Goal: Find specific page/section: Find specific page/section

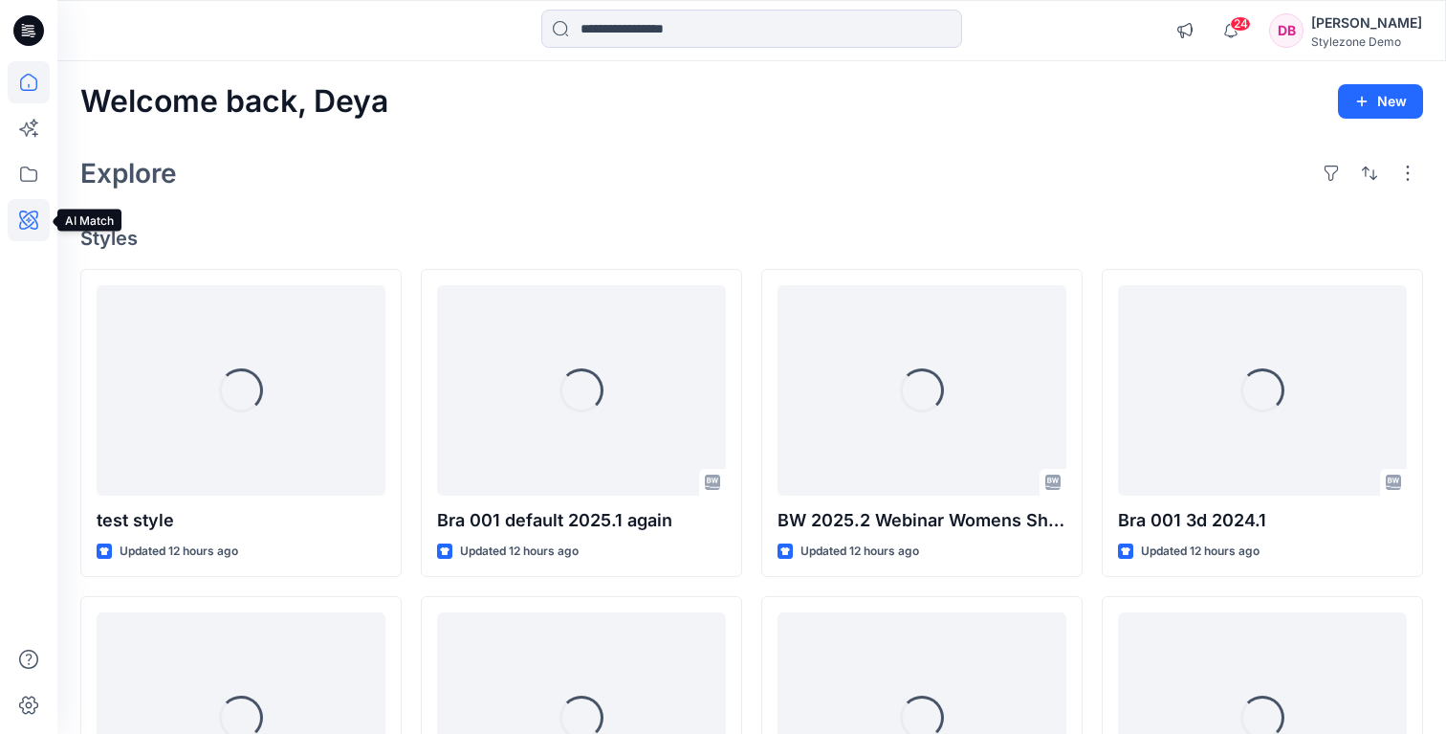
click at [30, 221] on icon at bounding box center [29, 220] width 42 height 42
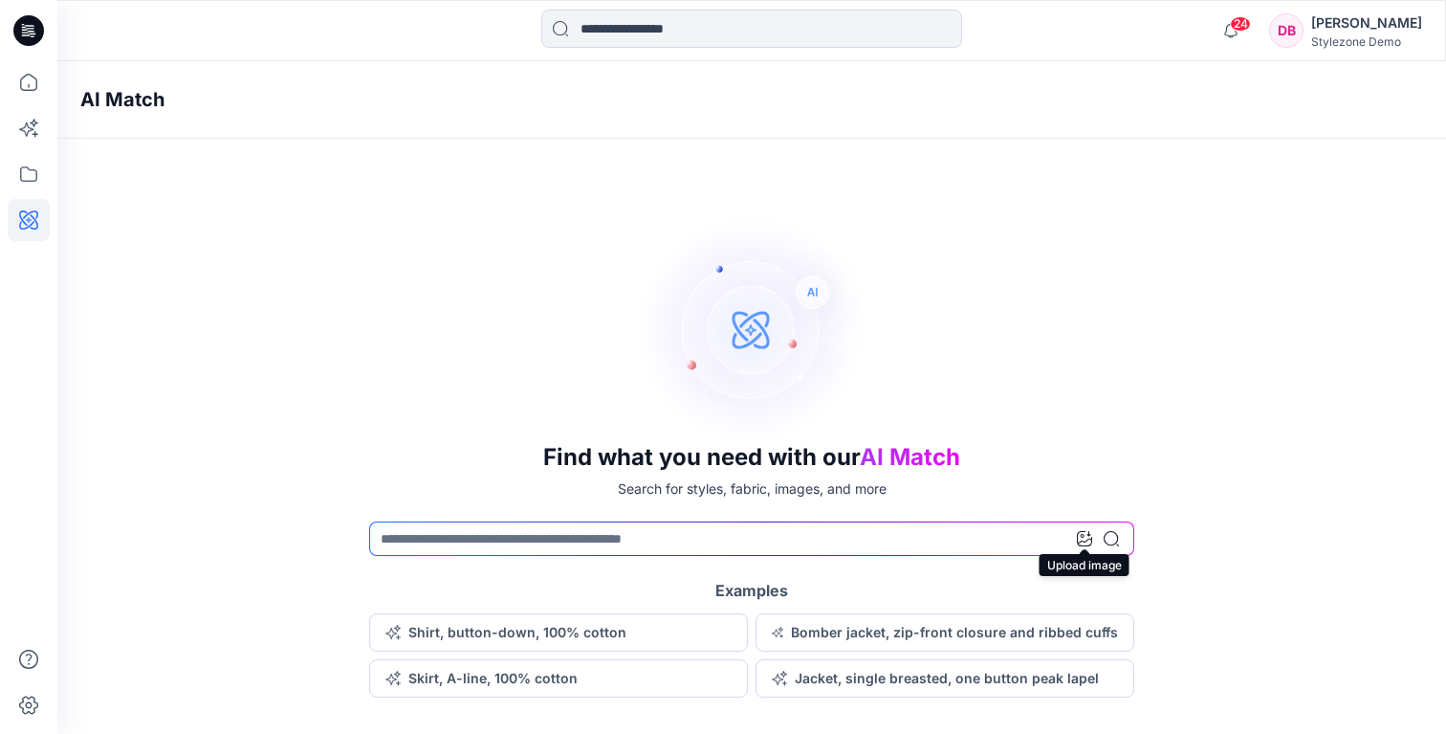
click at [1082, 539] on icon at bounding box center [1084, 538] width 15 height 15
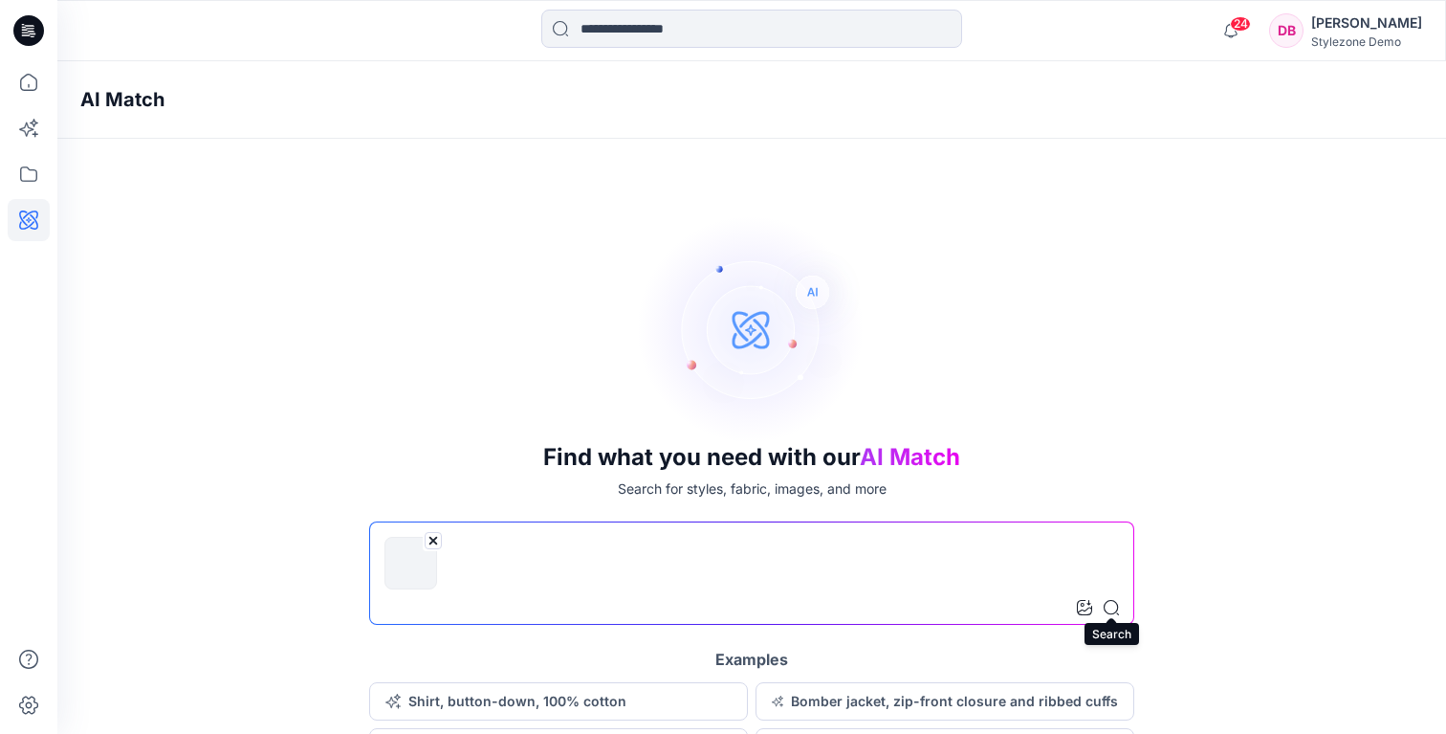
click at [1112, 605] on icon at bounding box center [1111, 607] width 15 height 15
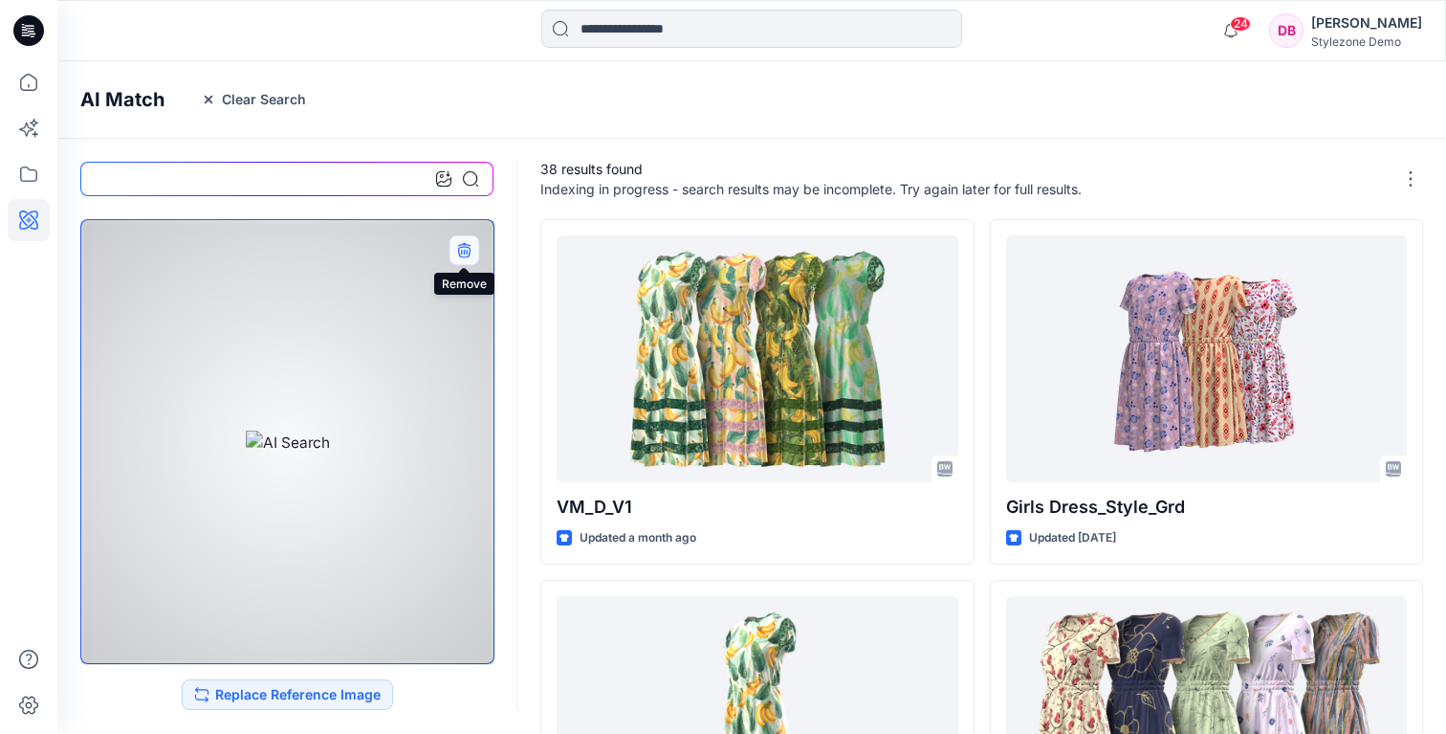
click at [456, 254] on icon "button" at bounding box center [463, 249] width 15 height 15
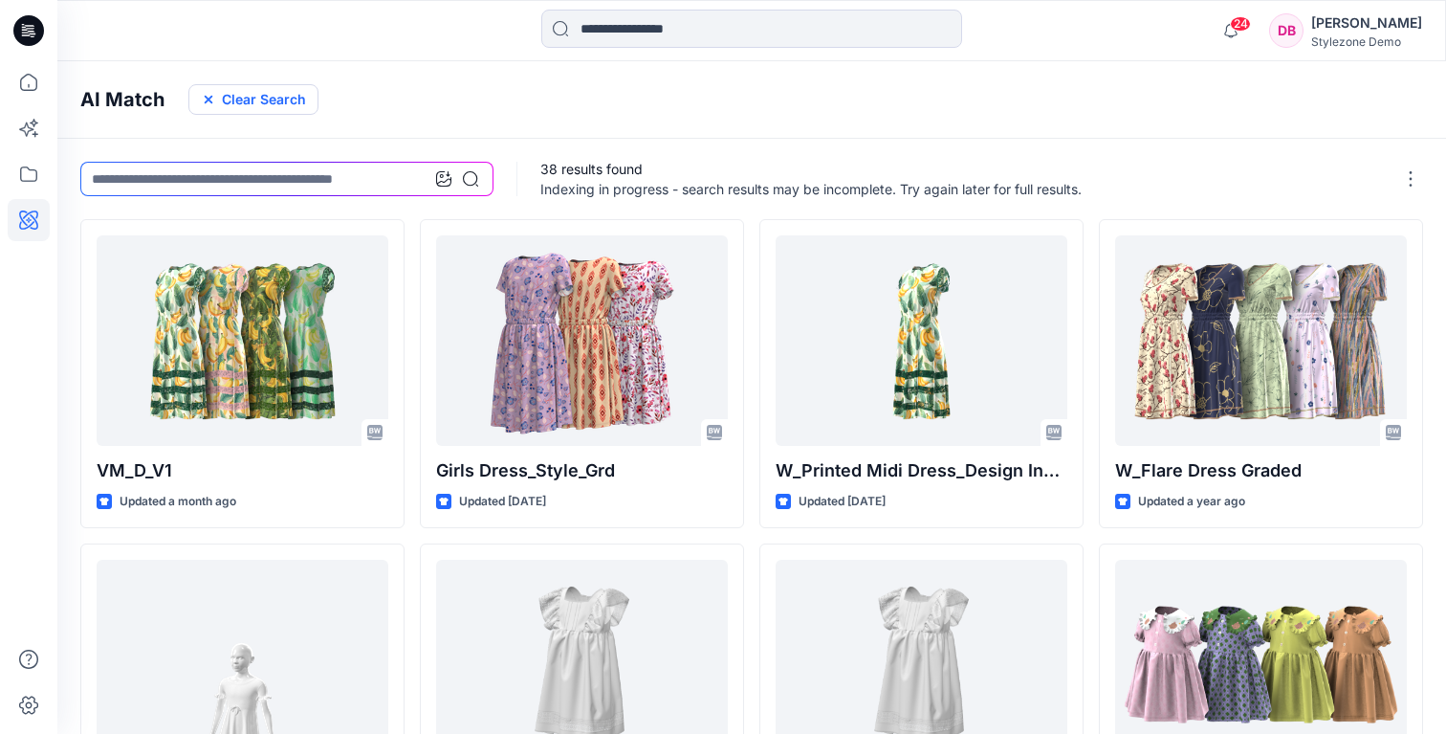
click at [294, 106] on button "Clear Search" at bounding box center [253, 99] width 130 height 31
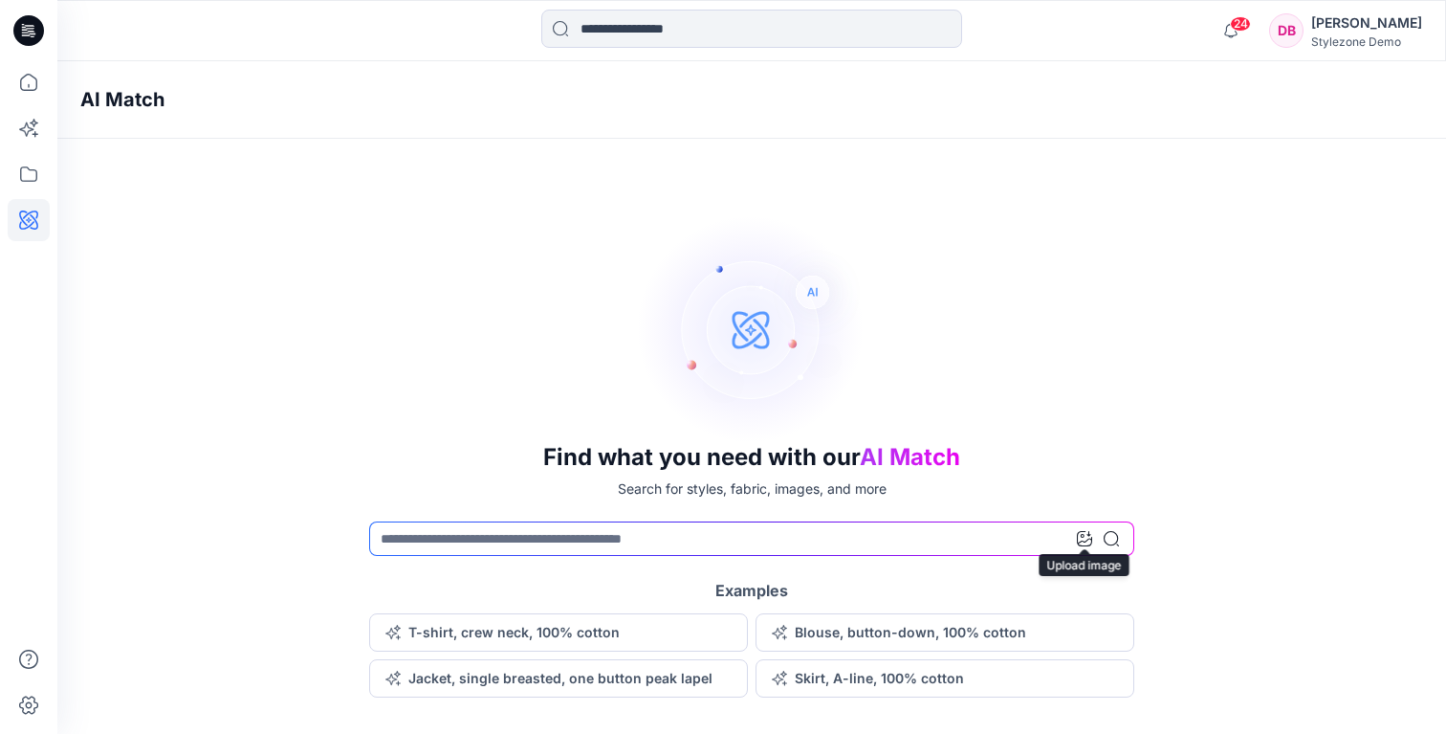
click at [1087, 532] on icon at bounding box center [1084, 538] width 15 height 15
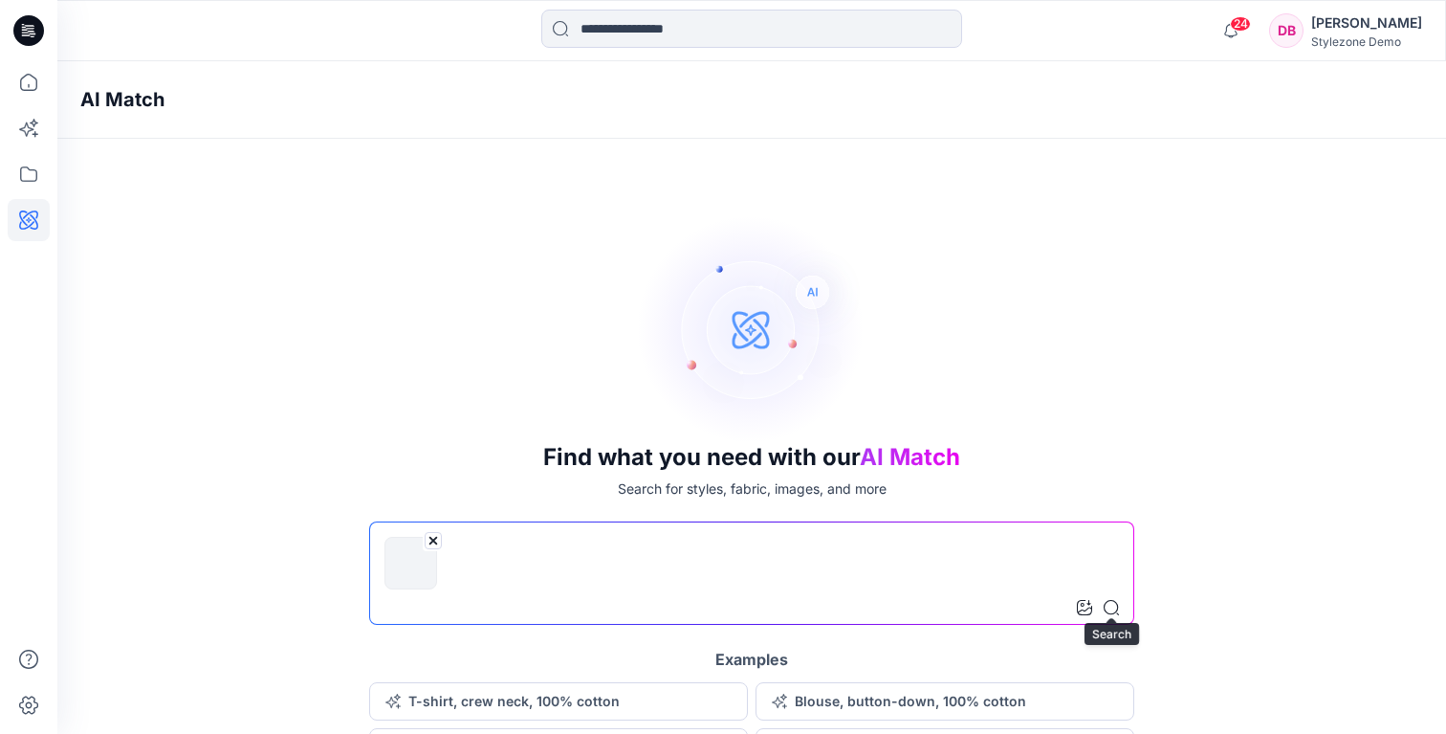
click at [1116, 607] on icon at bounding box center [1111, 607] width 15 height 15
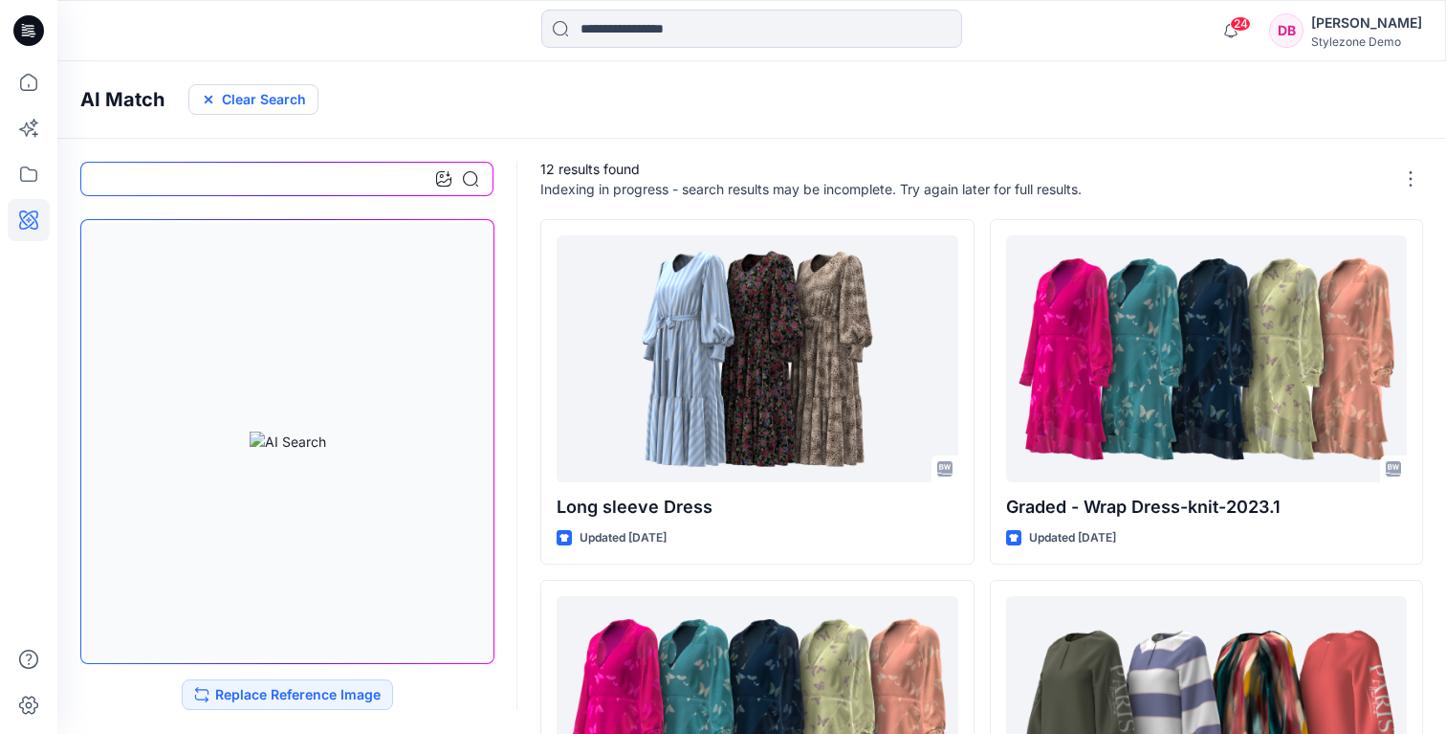
click at [282, 100] on button "Clear Search" at bounding box center [253, 99] width 130 height 31
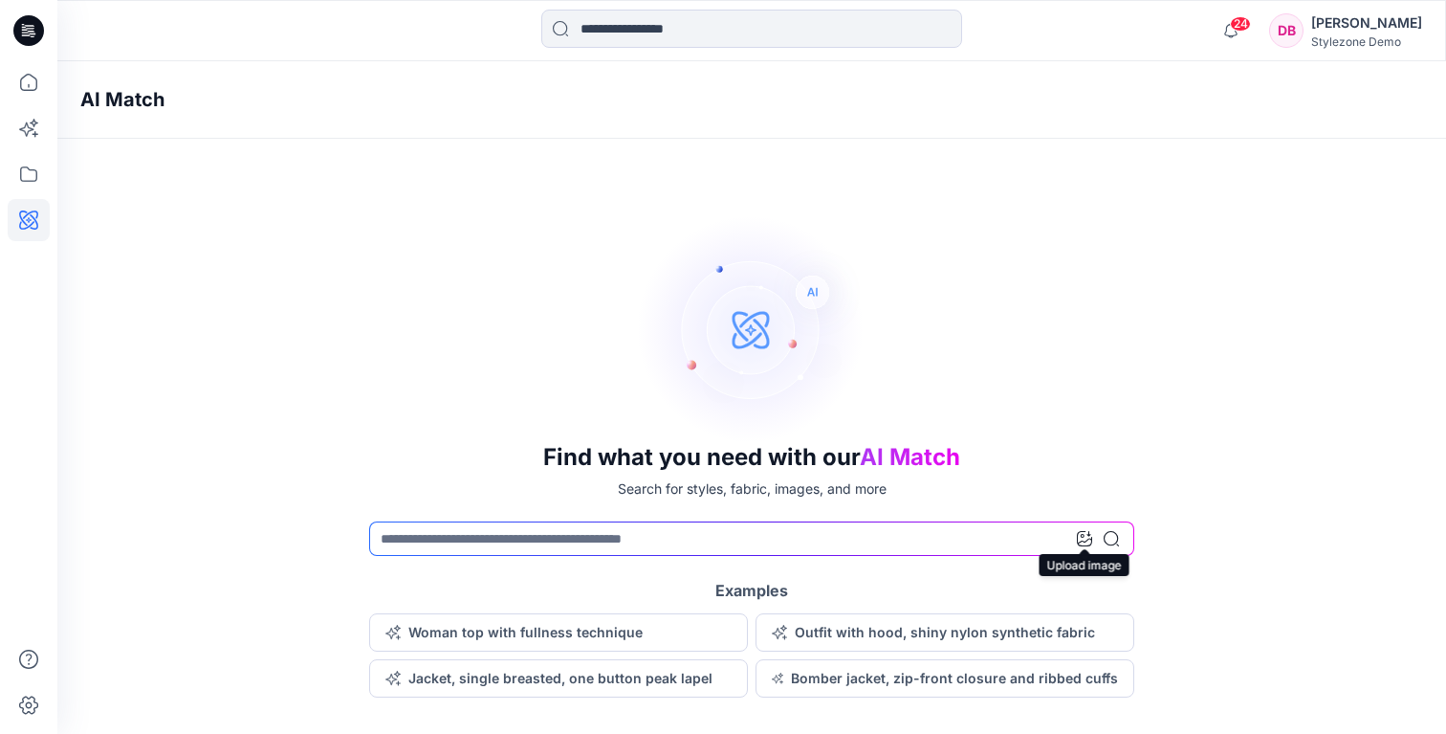
click at [1079, 545] on icon at bounding box center [1084, 538] width 15 height 15
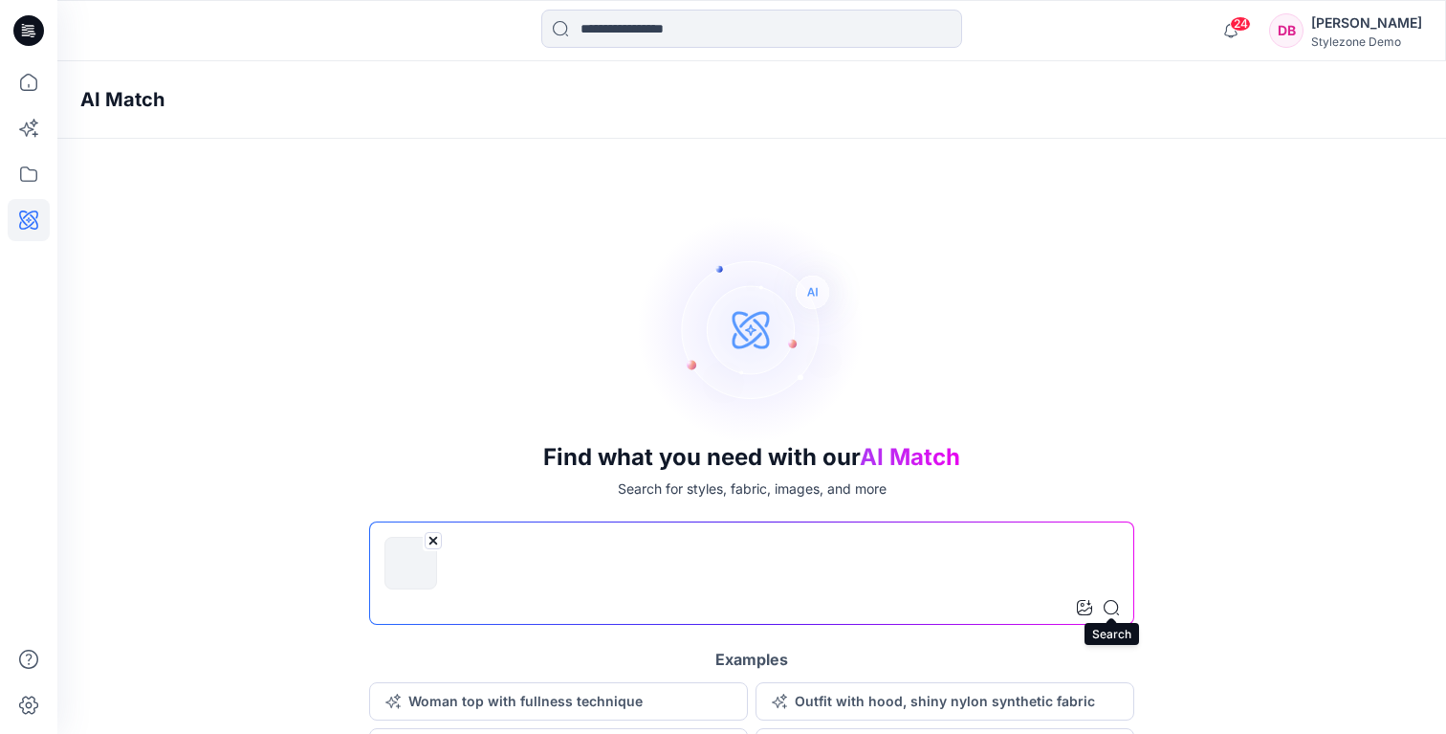
click at [1110, 607] on icon at bounding box center [1111, 607] width 15 height 15
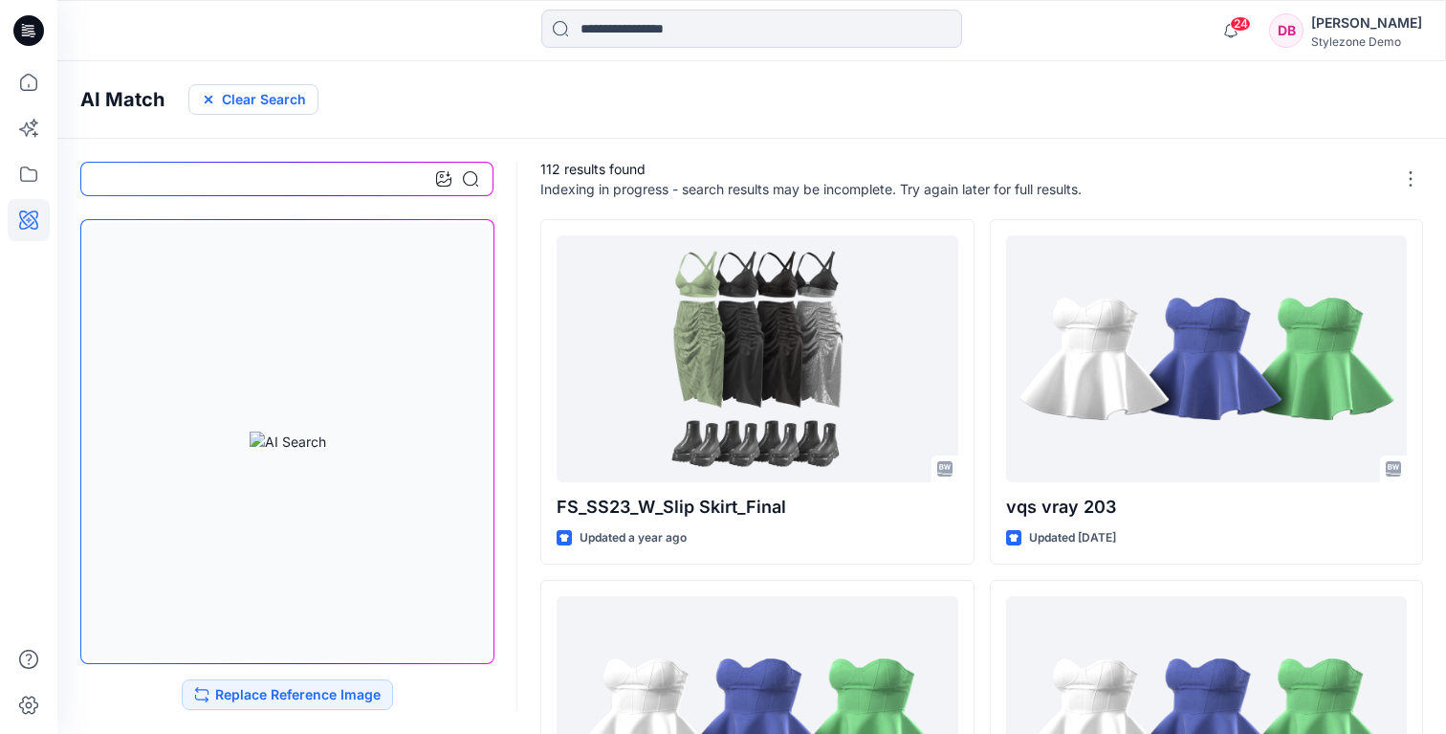
click at [276, 96] on button "Clear Search" at bounding box center [253, 99] width 130 height 31
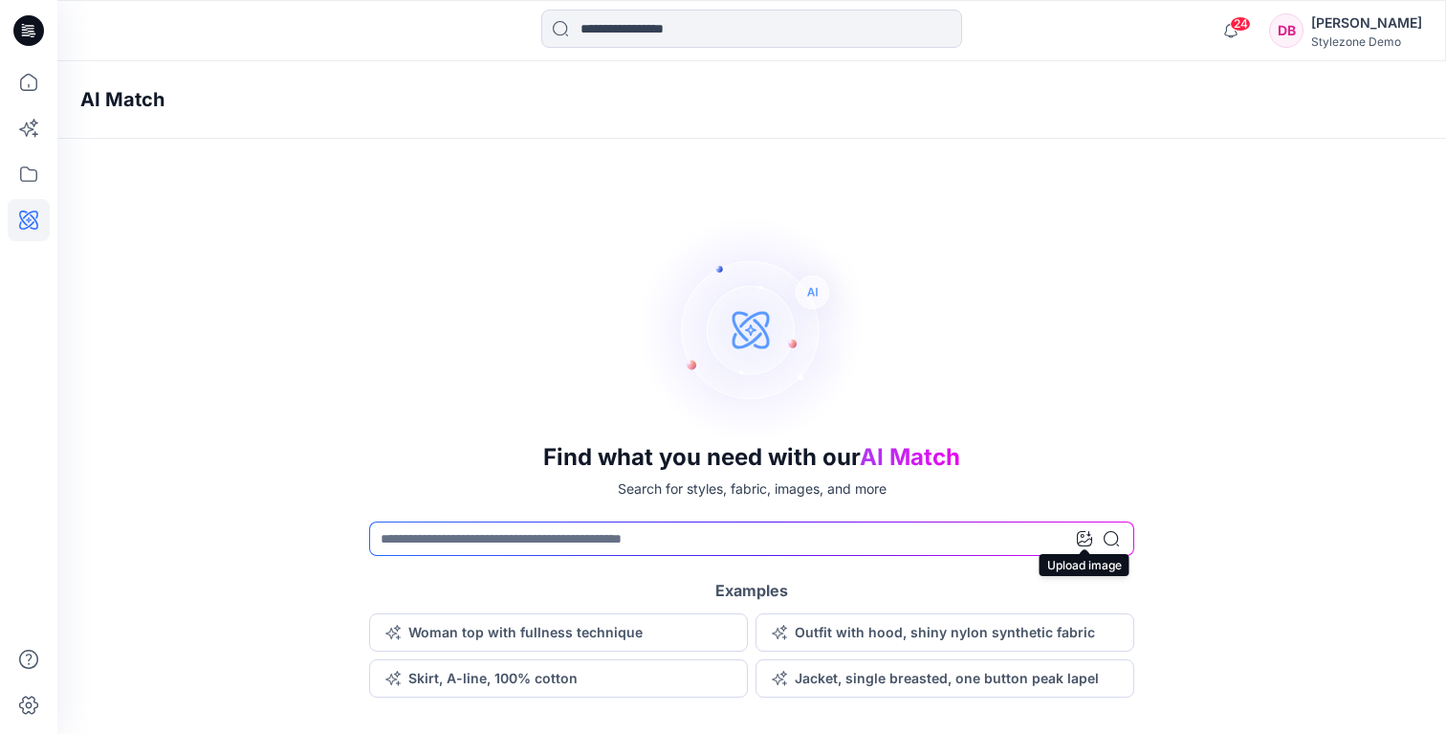
click at [1077, 537] on icon at bounding box center [1084, 538] width 15 height 15
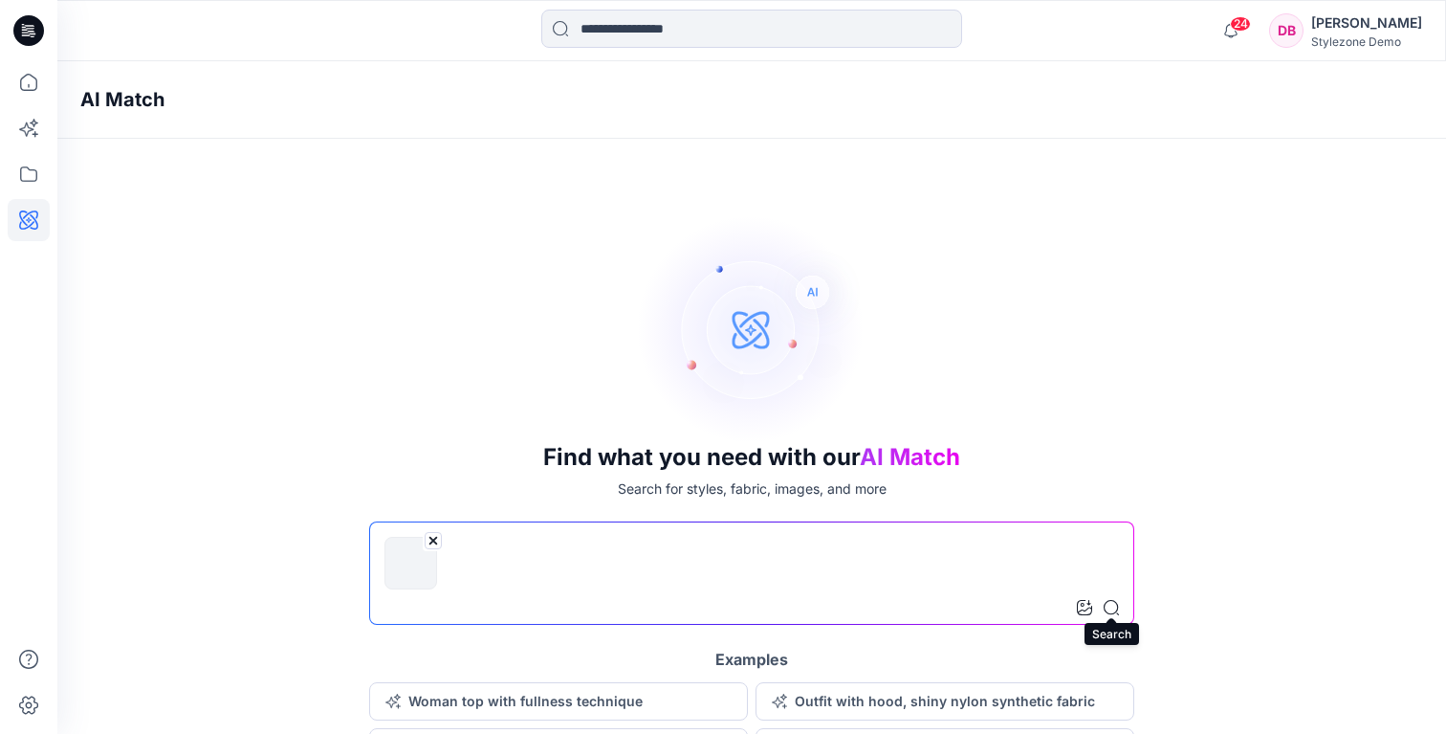
click at [1114, 607] on icon at bounding box center [1111, 607] width 15 height 15
